Goal: Information Seeking & Learning: Learn about a topic

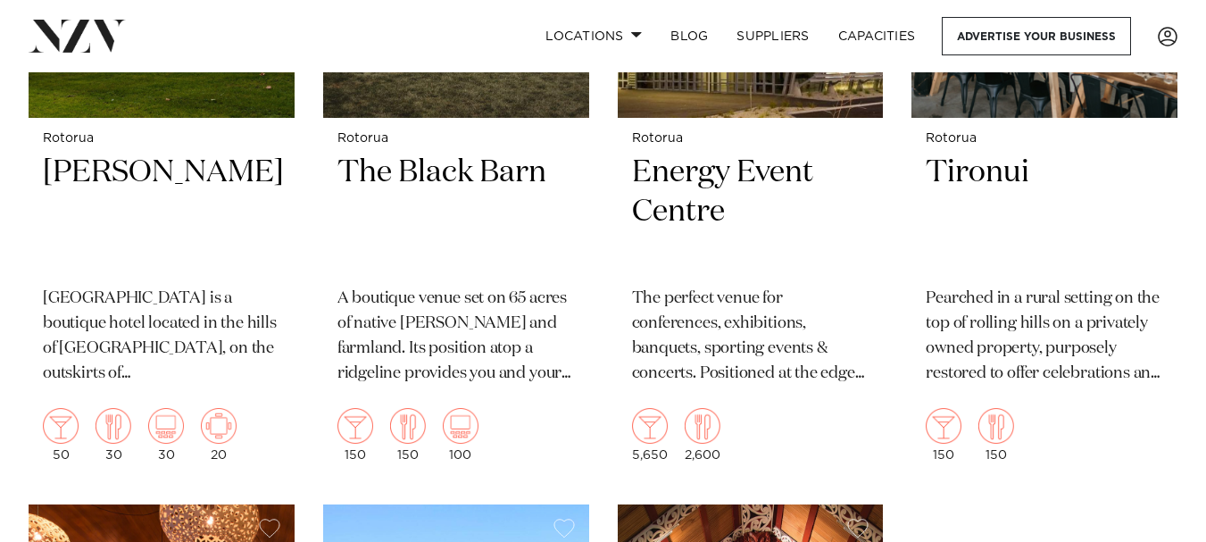
scroll to position [1651, 0]
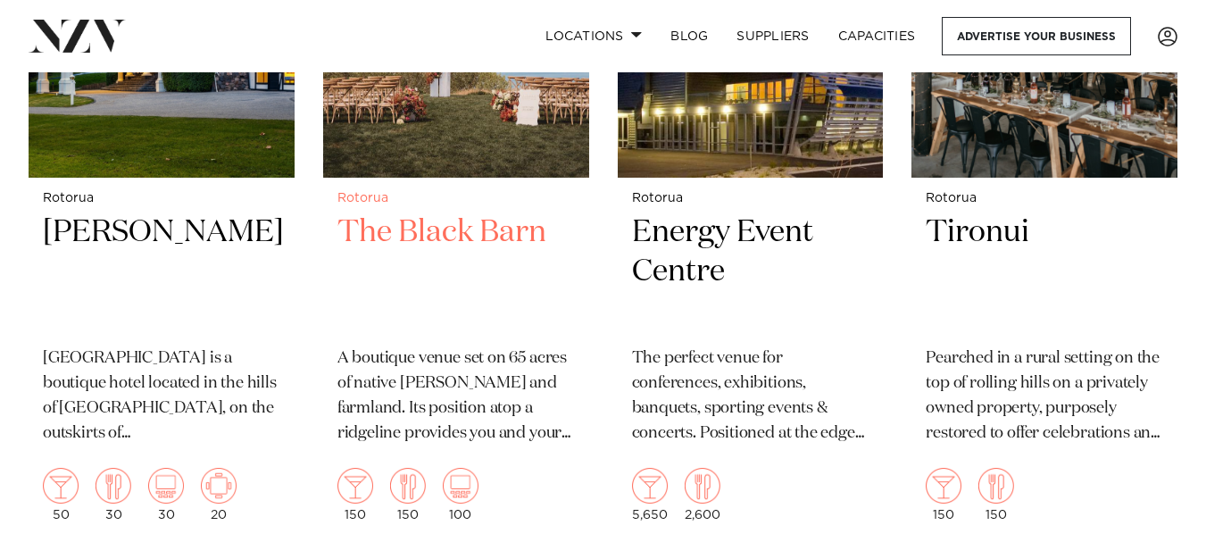
click at [437, 212] on h2 "The Black Barn" at bounding box center [455, 272] width 237 height 121
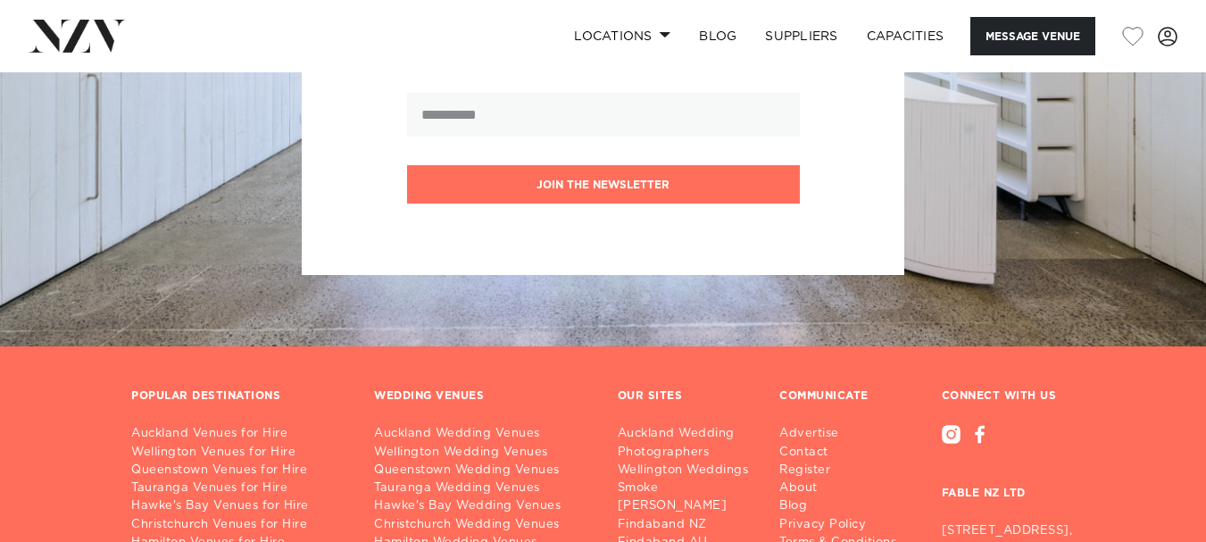
scroll to position [2415, 0]
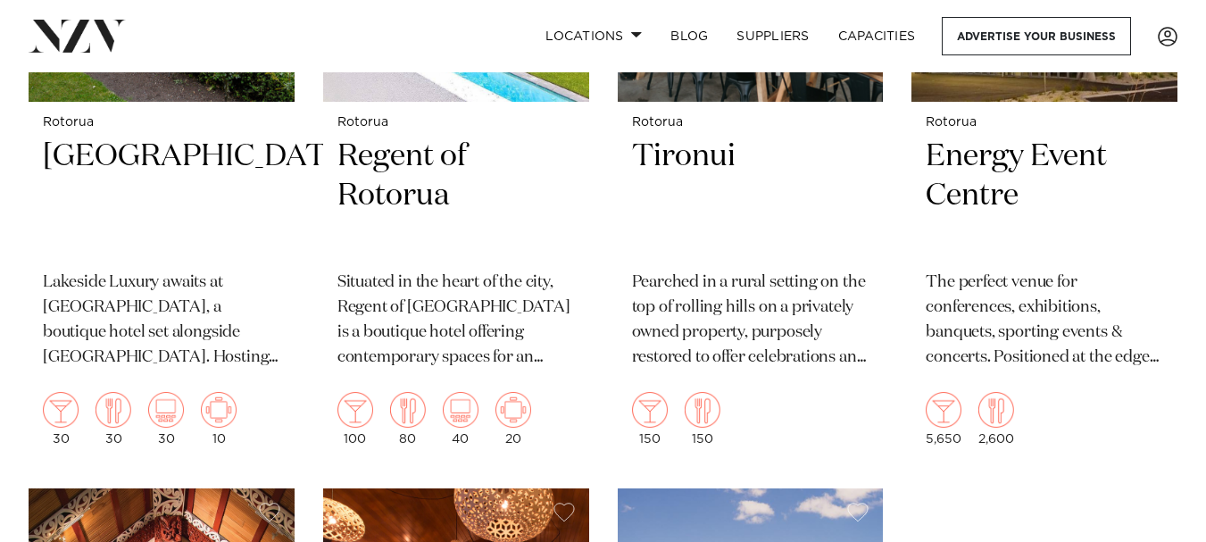
scroll to position [1714, 0]
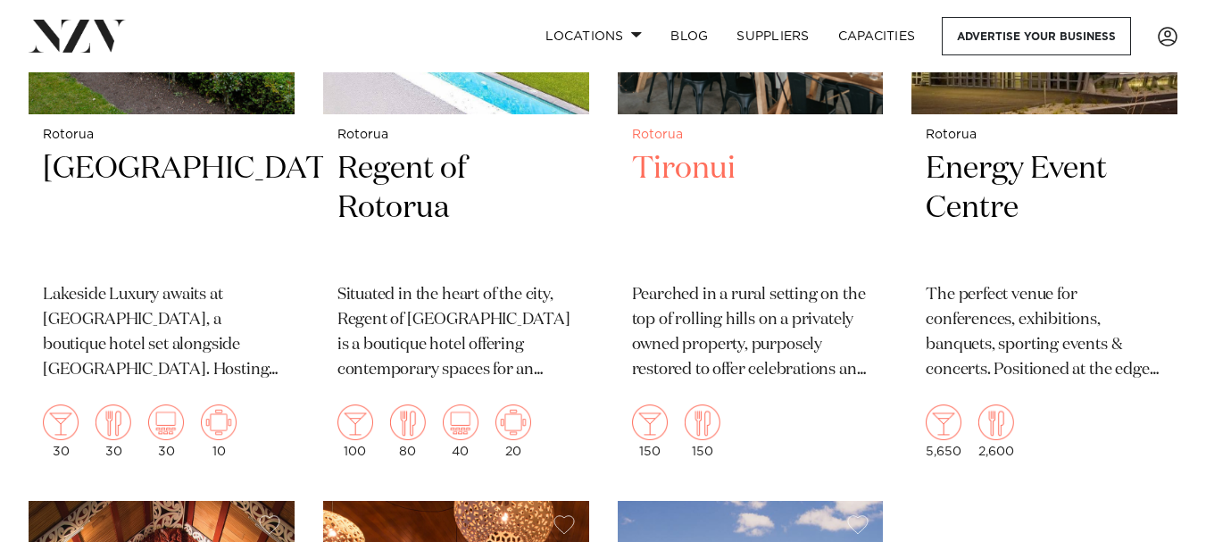
click at [712, 283] on p "Pearched in a rural setting on the top of rolling hills on a privately owned pr…" at bounding box center [750, 333] width 237 height 100
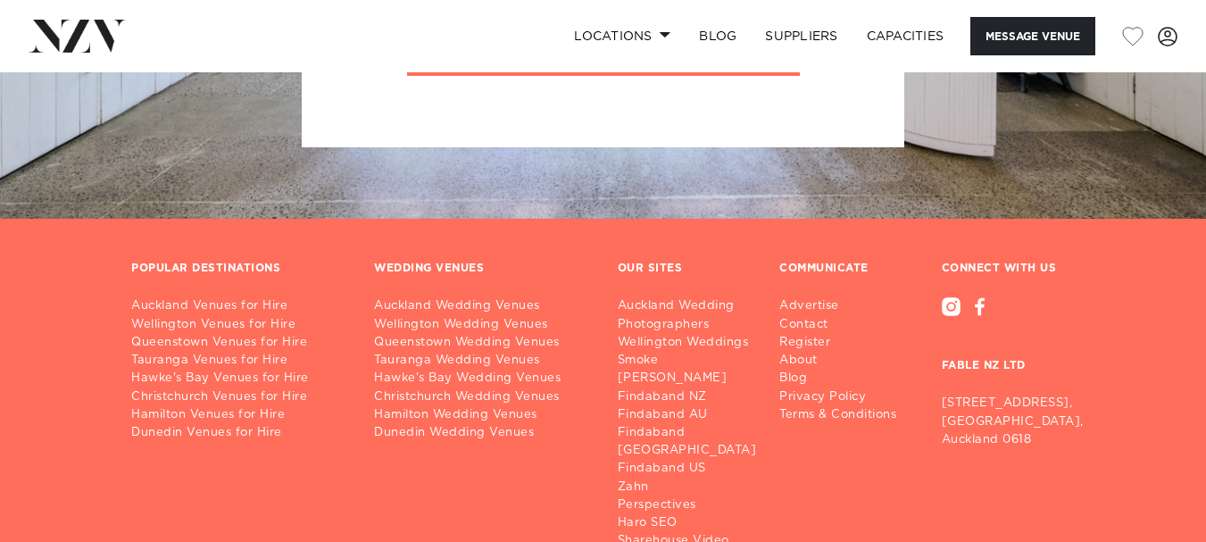
scroll to position [2262, 0]
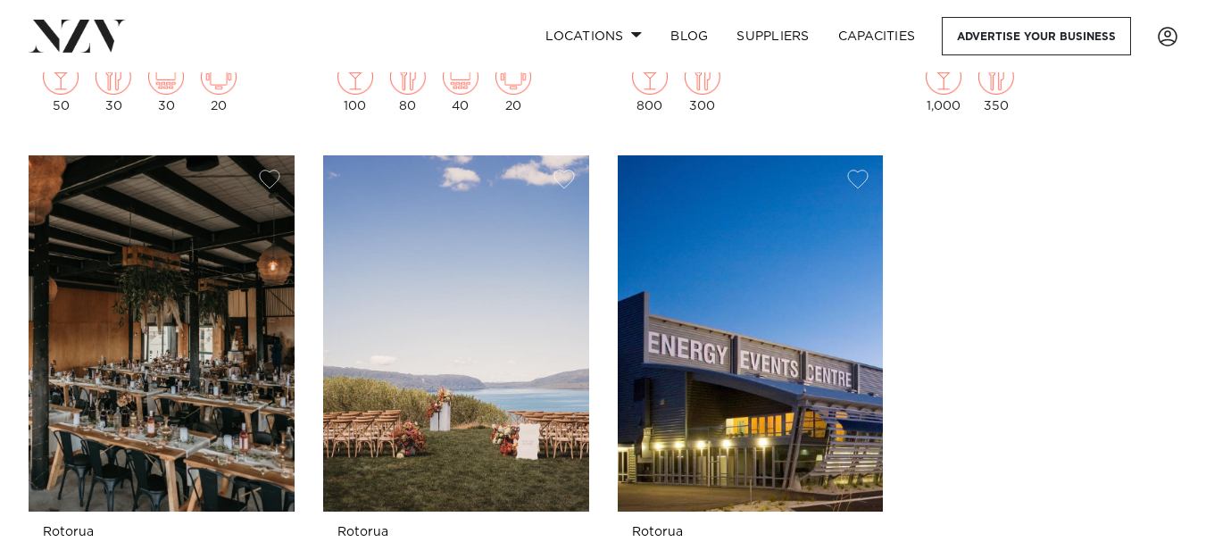
scroll to position [2143, 0]
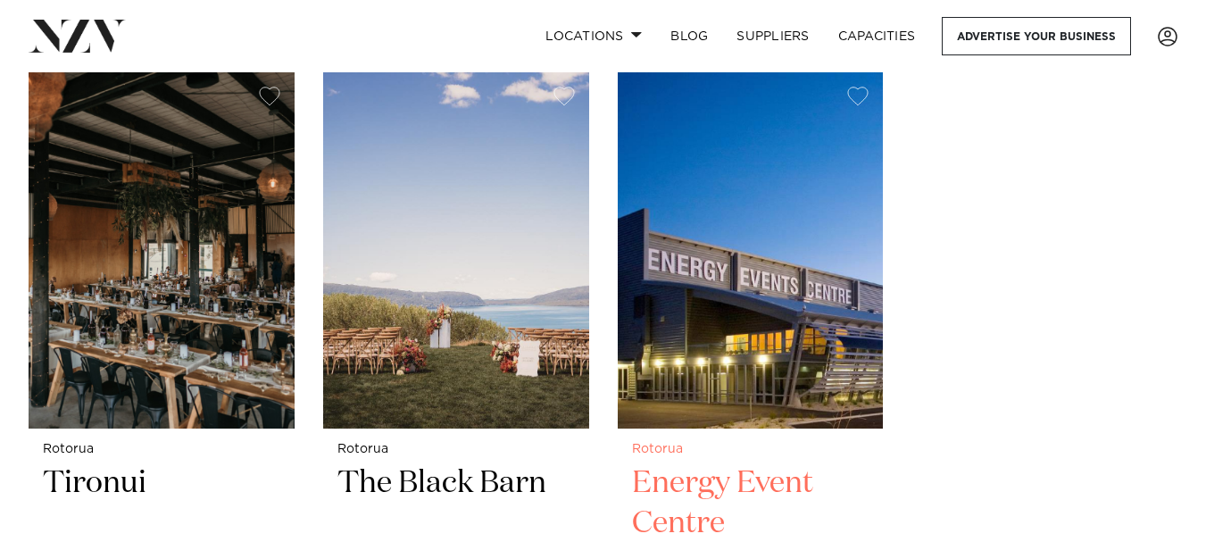
click at [678, 463] on h2 "Energy Event Centre" at bounding box center [750, 523] width 237 height 121
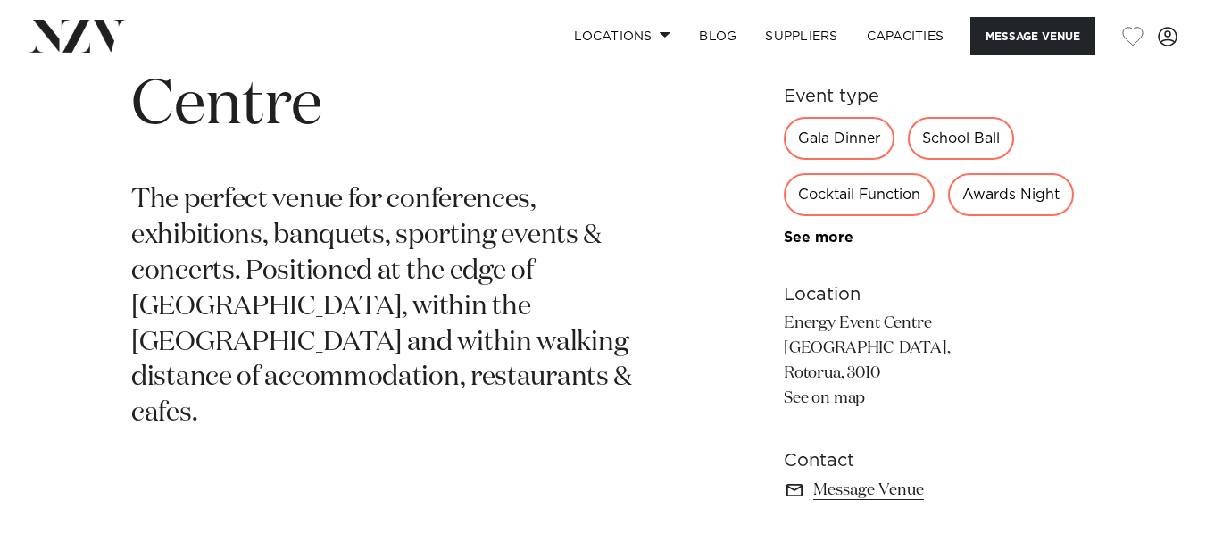
scroll to position [762, 0]
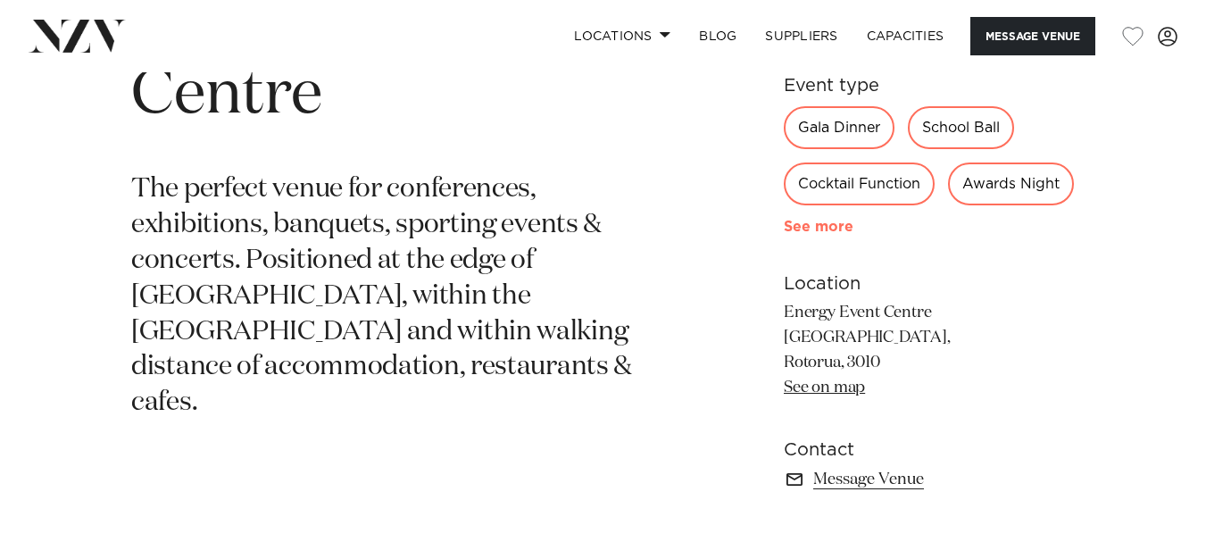
click at [809, 234] on link "See more" at bounding box center [853, 227] width 139 height 14
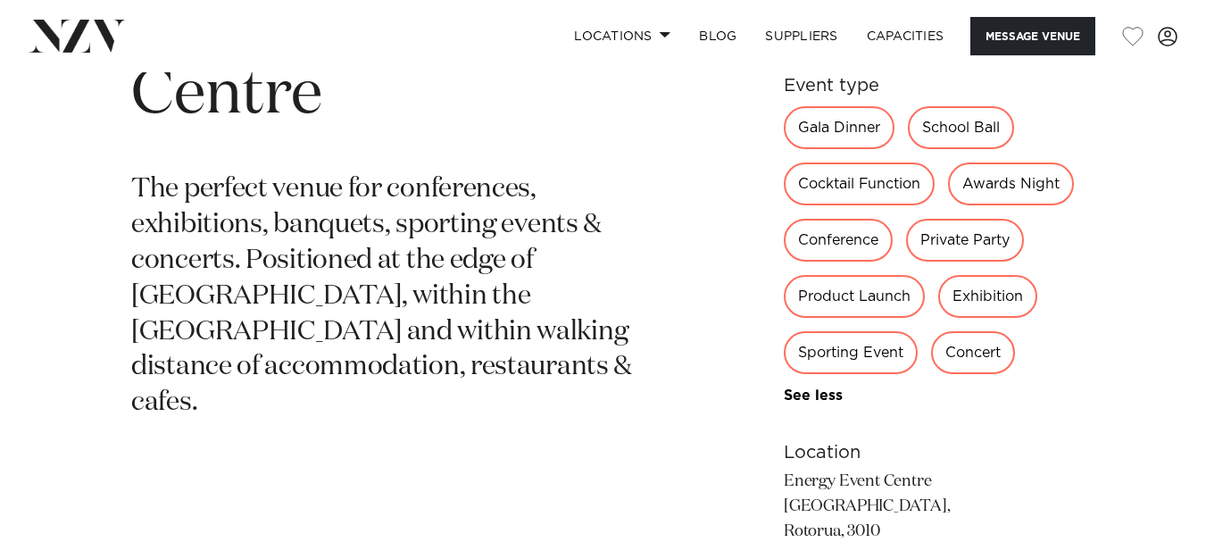
click at [918, 361] on div "Sporting Event" at bounding box center [851, 352] width 134 height 43
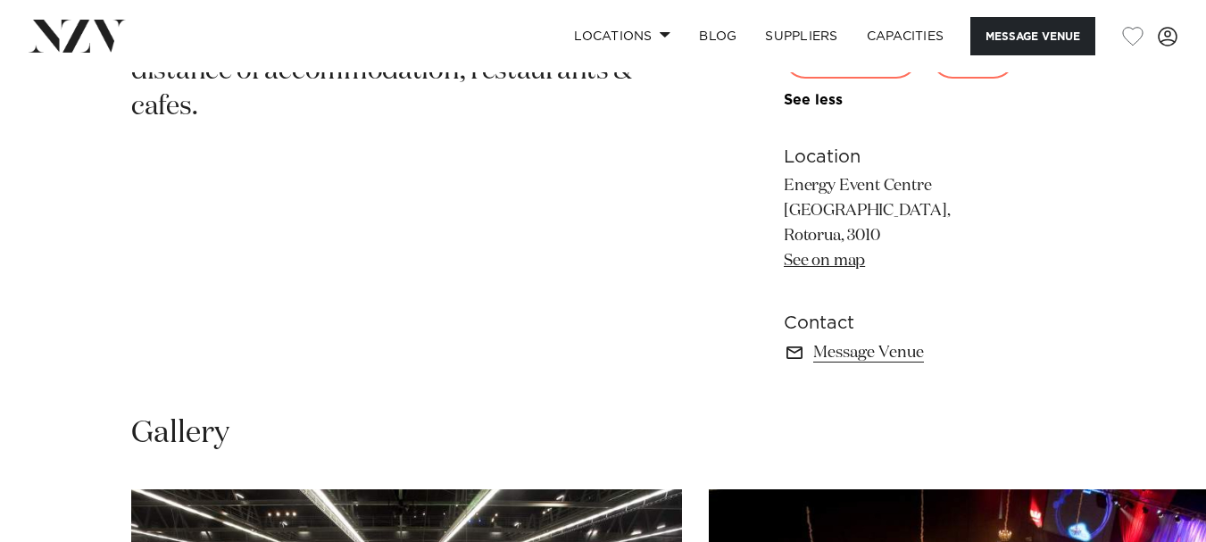
scroll to position [890, 0]
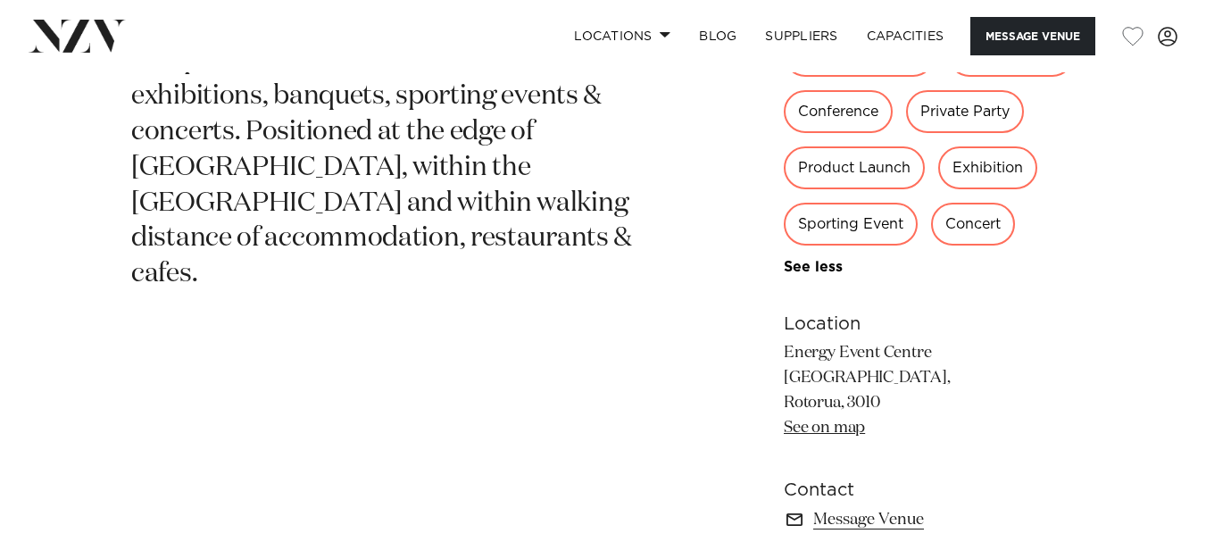
click at [812, 436] on link "See on map" at bounding box center [824, 428] width 81 height 16
